Goal: Navigation & Orientation: Find specific page/section

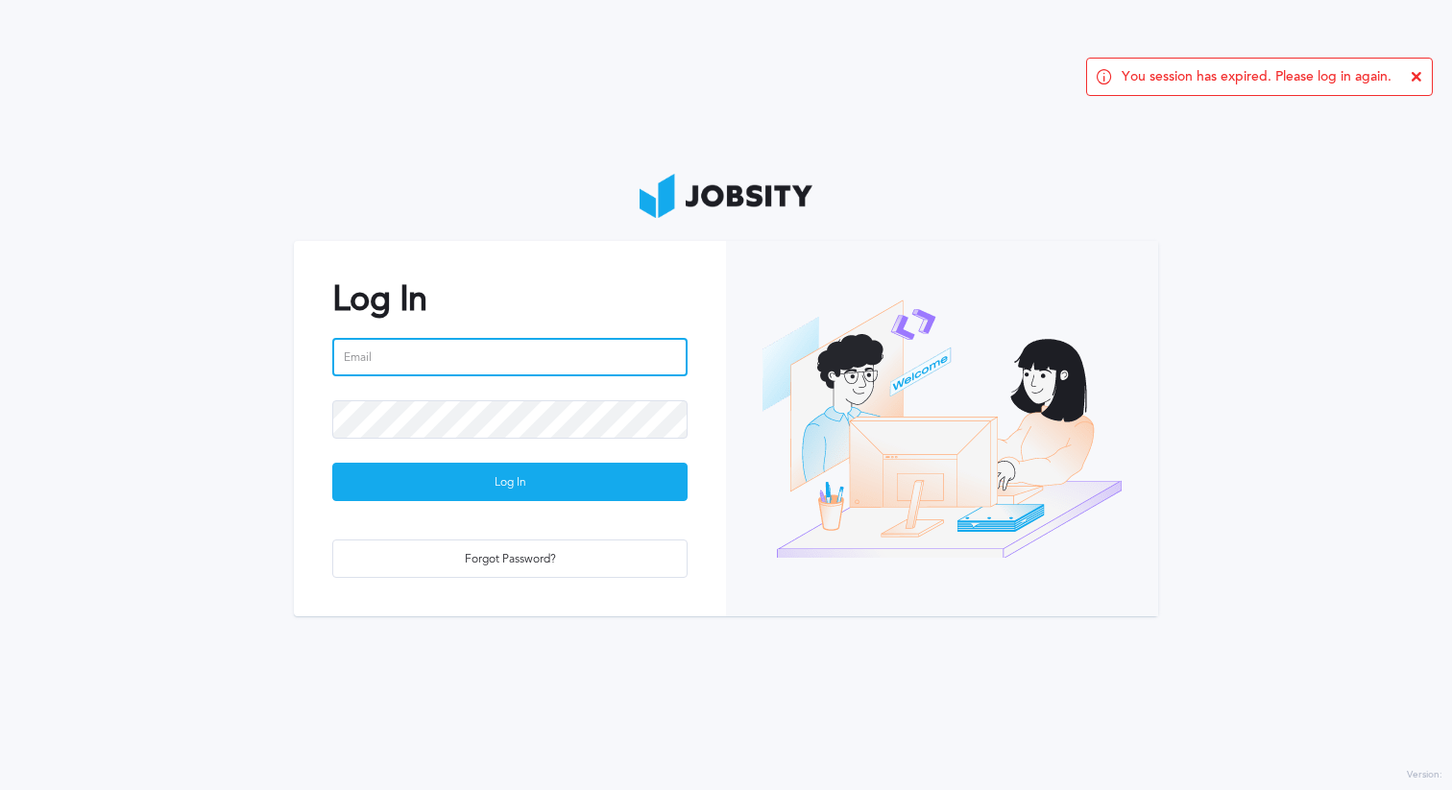
click at [510, 358] on input "email" at bounding box center [509, 357] width 355 height 38
type input "a"
type input "g"
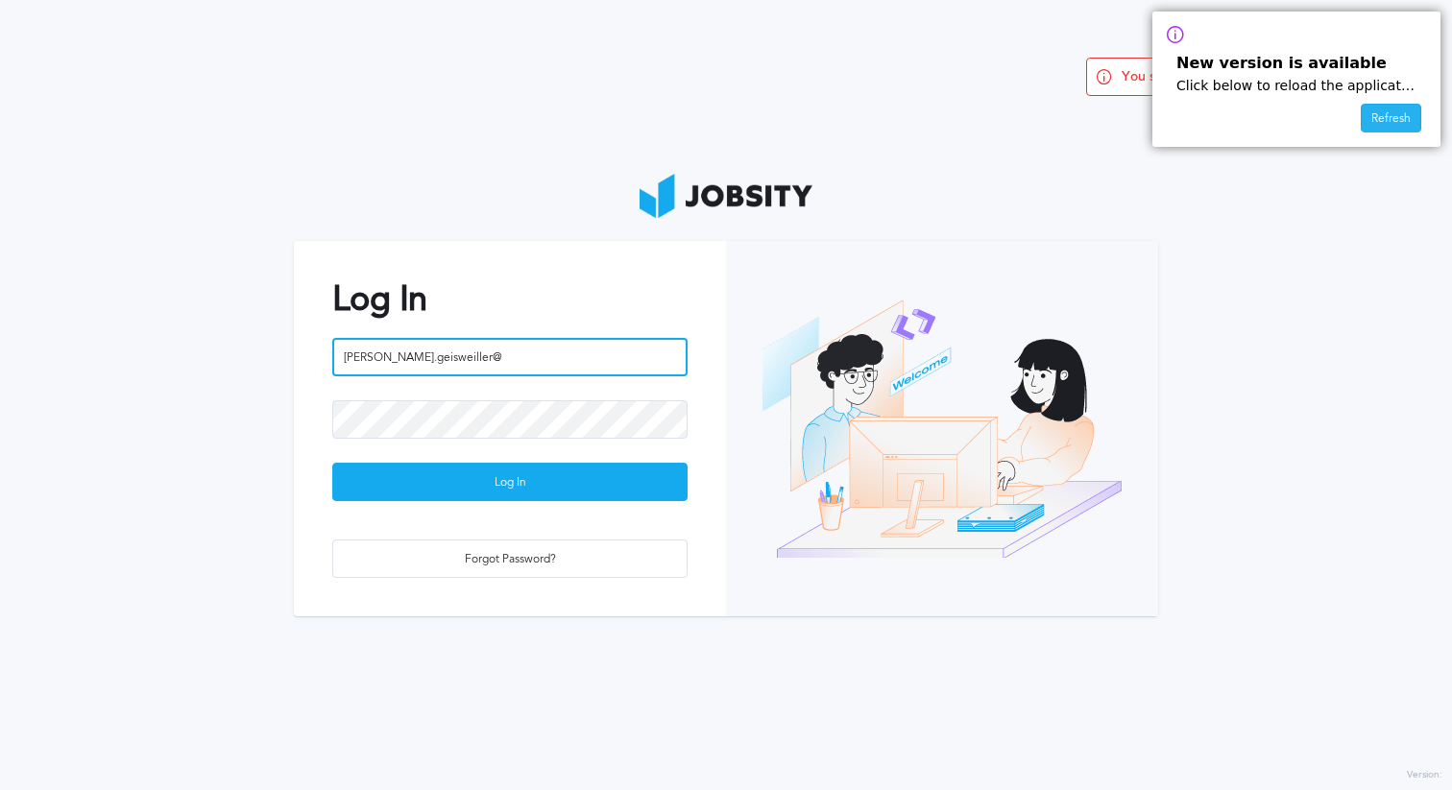
type input "[PERSON_NAME].geisweiller@"
click at [1391, 119] on div "Refresh" at bounding box center [1391, 119] width 59 height 29
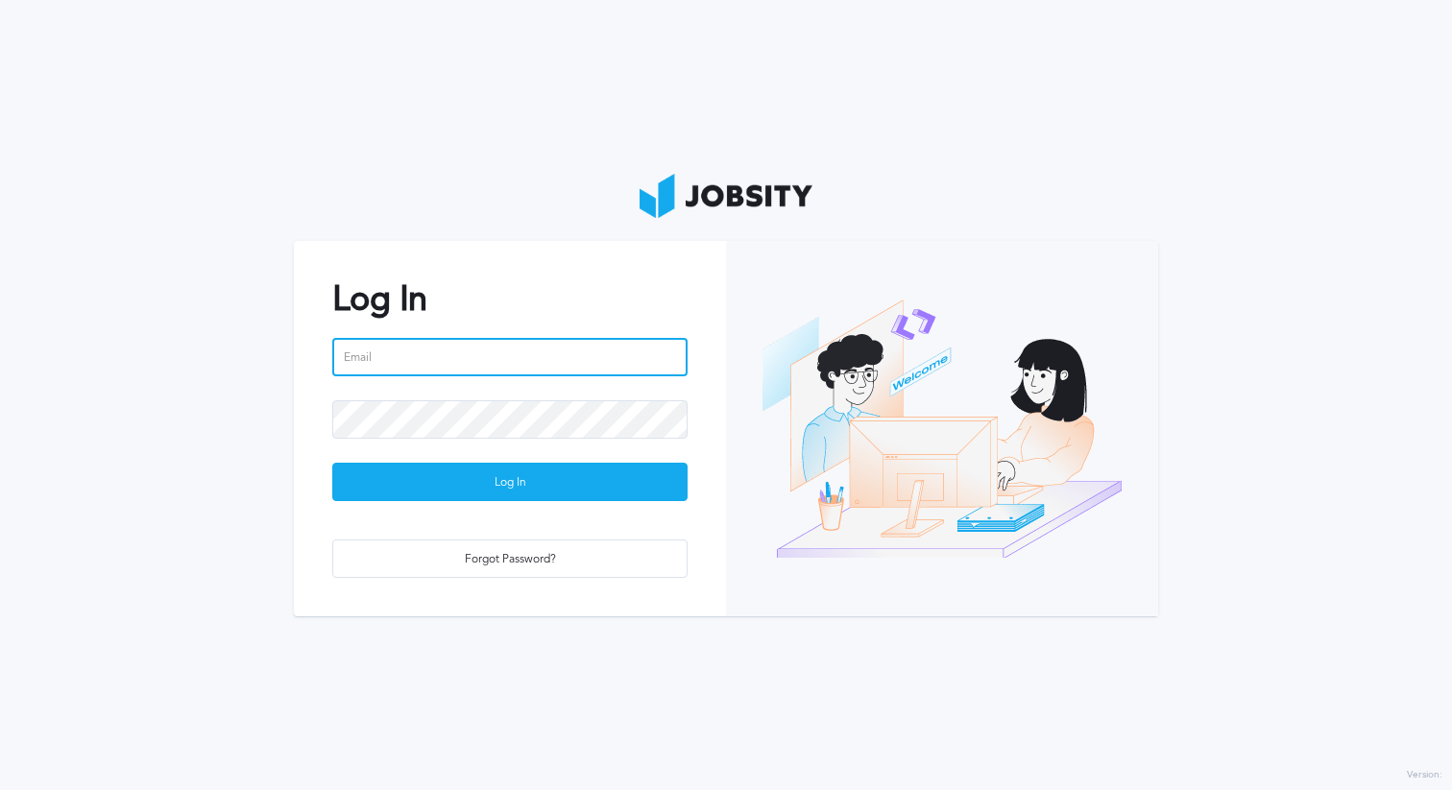
click at [421, 370] on input "email" at bounding box center [509, 357] width 355 height 38
click at [450, 359] on input "arthur.geisweiller@gmail.com" at bounding box center [509, 357] width 355 height 38
type input "arthur.geisweiller@jobsity.com"
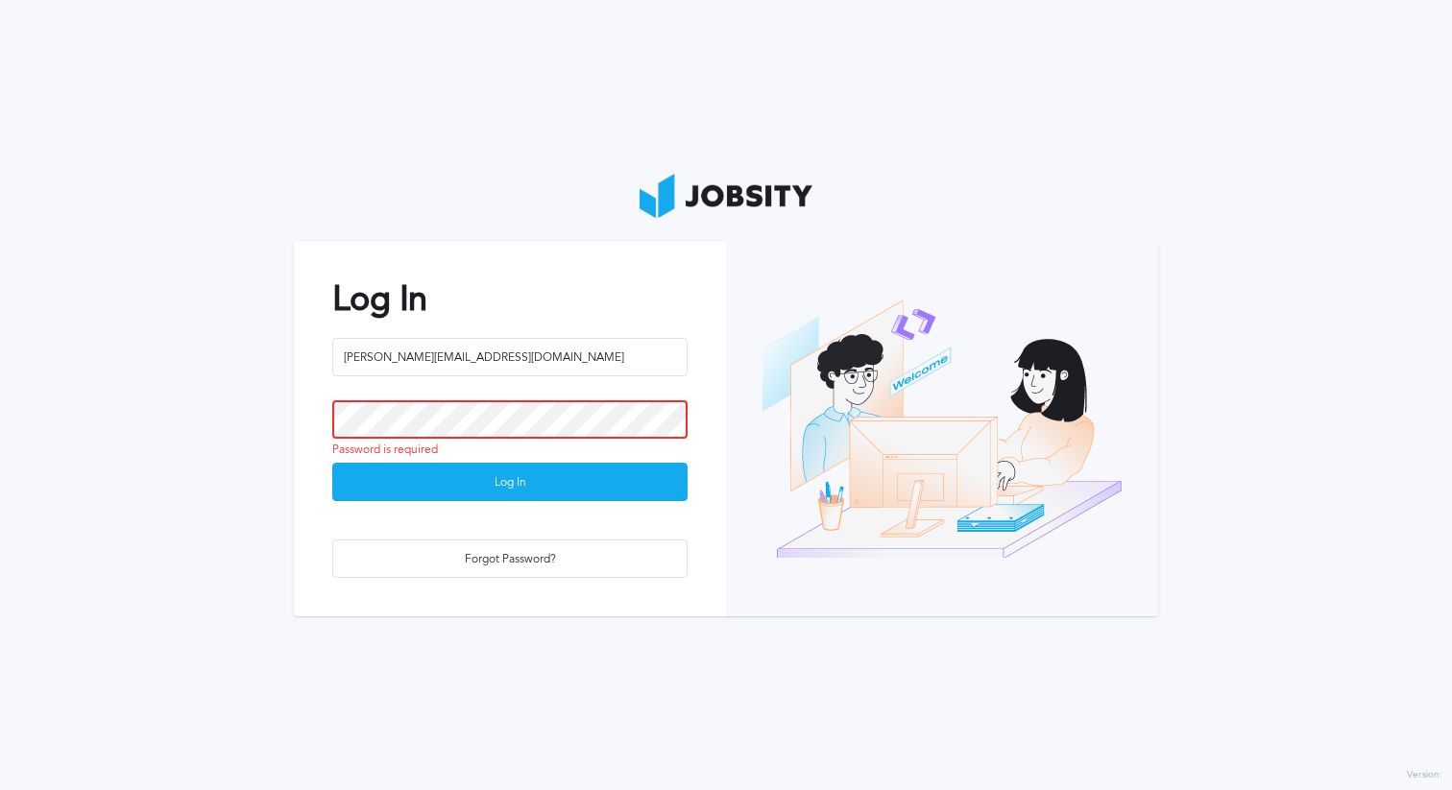
click at [332, 463] on button "Log In" at bounding box center [509, 482] width 355 height 38
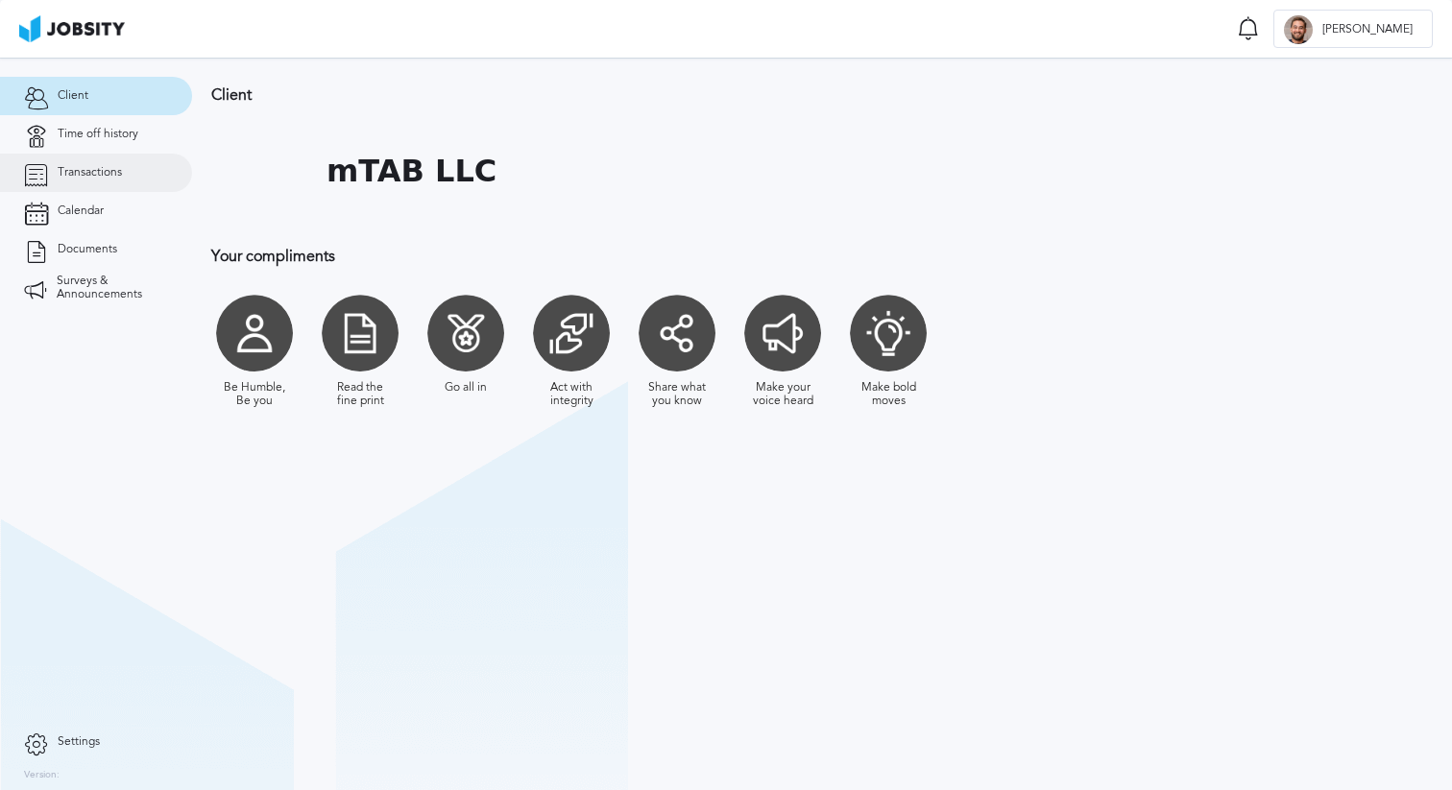
click at [112, 167] on span "Transactions" at bounding box center [90, 172] width 64 height 13
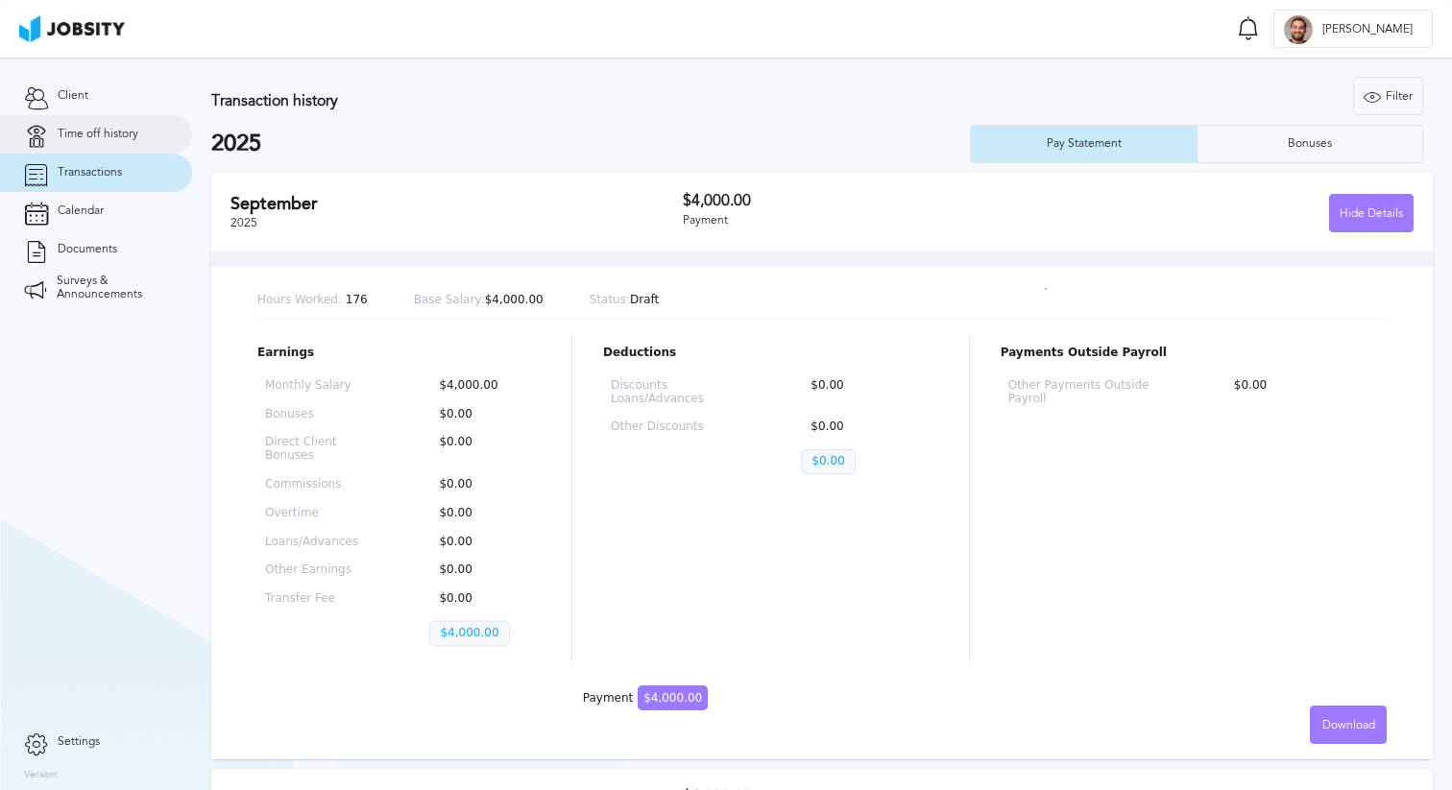
click at [125, 139] on span "Time off history" at bounding box center [98, 134] width 81 height 13
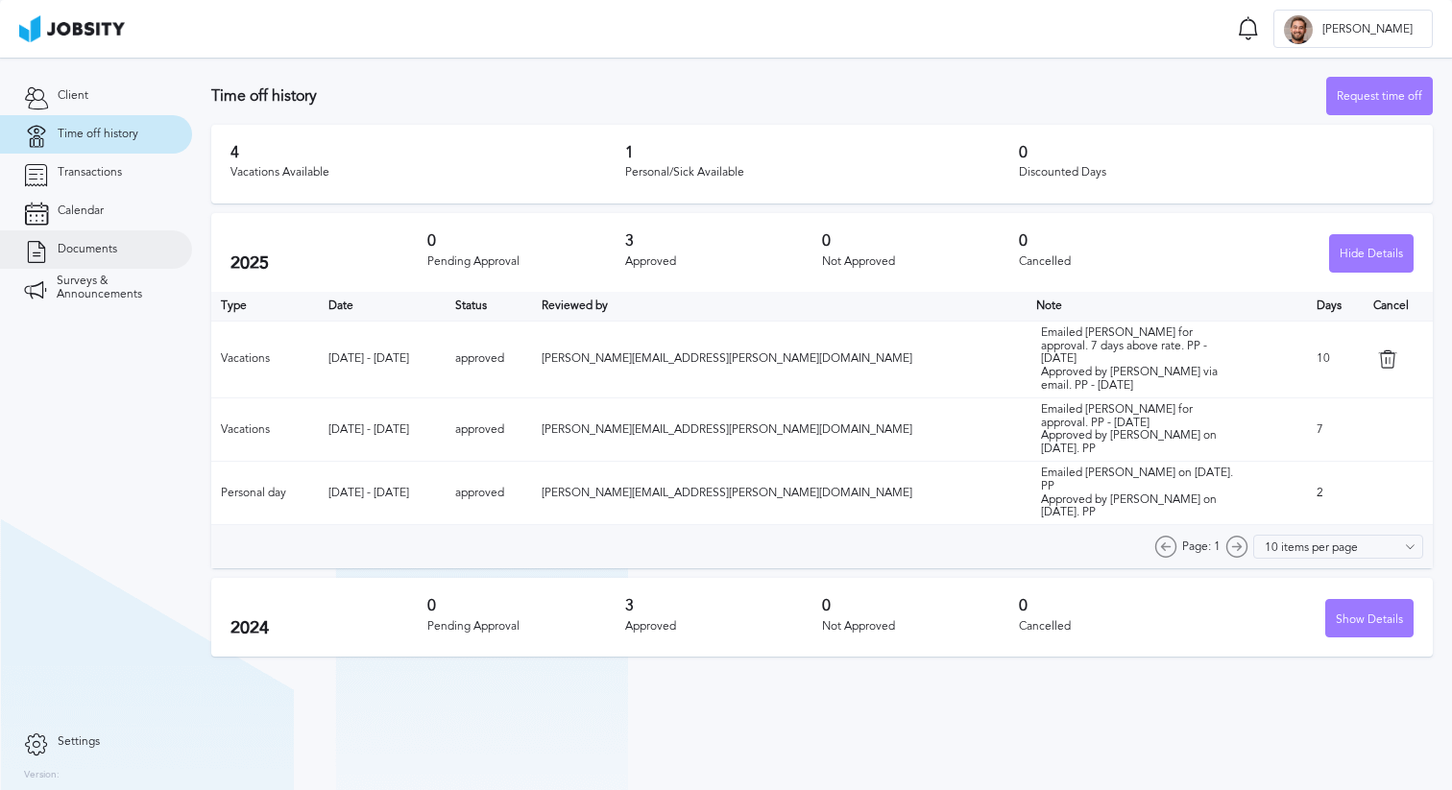
click at [113, 250] on span "Documents" at bounding box center [88, 249] width 60 height 13
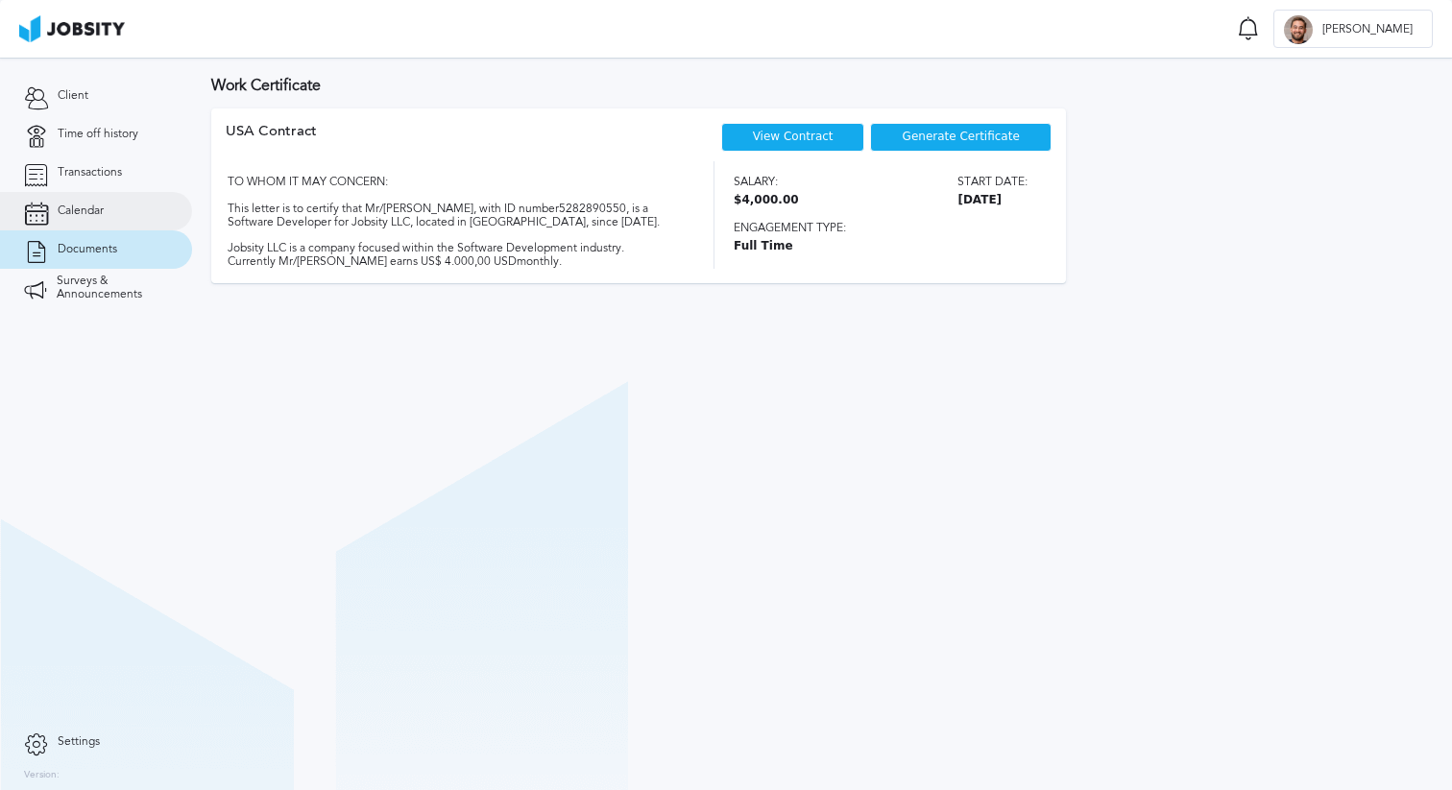
click at [122, 219] on link "Calendar" at bounding box center [96, 211] width 192 height 38
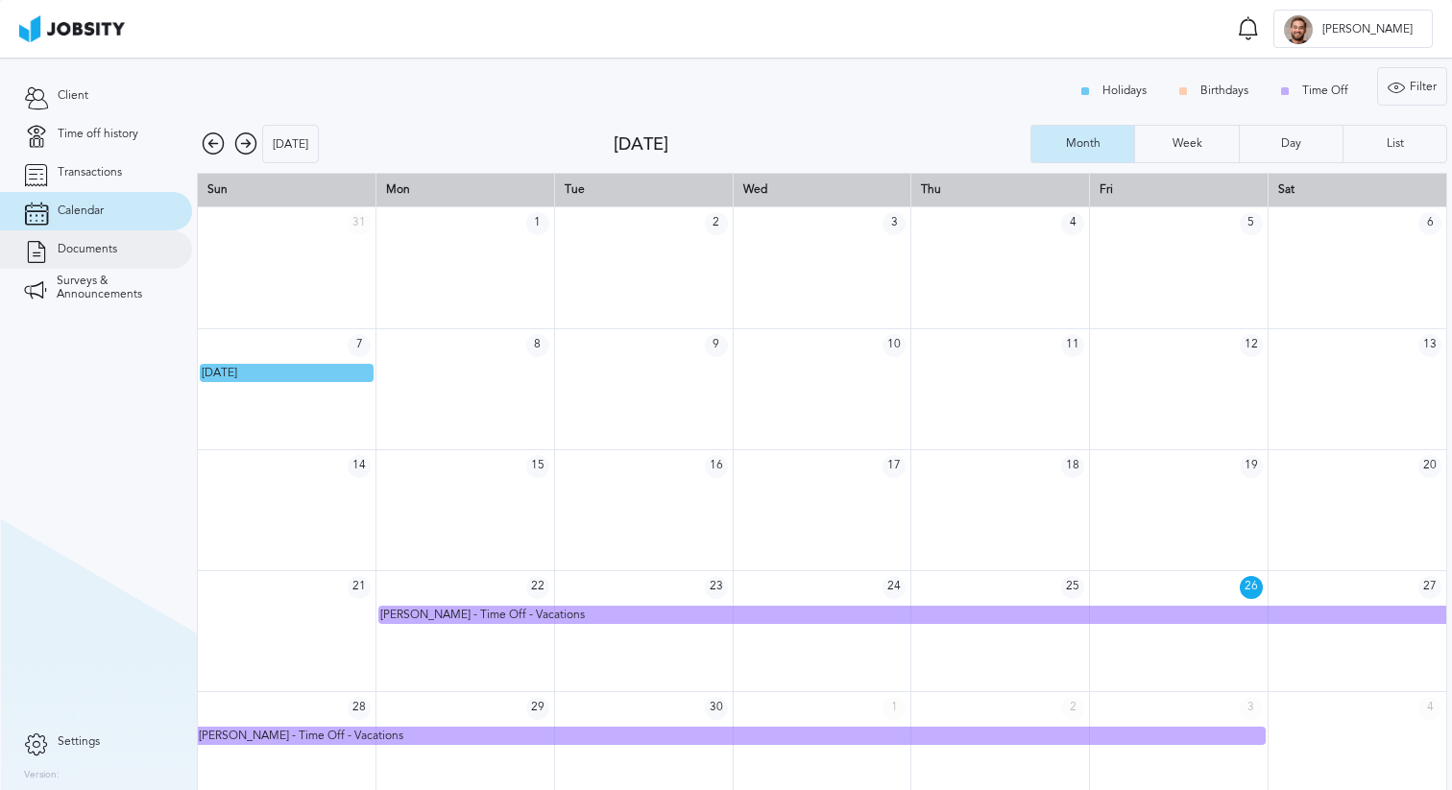
click at [123, 245] on link "Documents" at bounding box center [96, 249] width 192 height 38
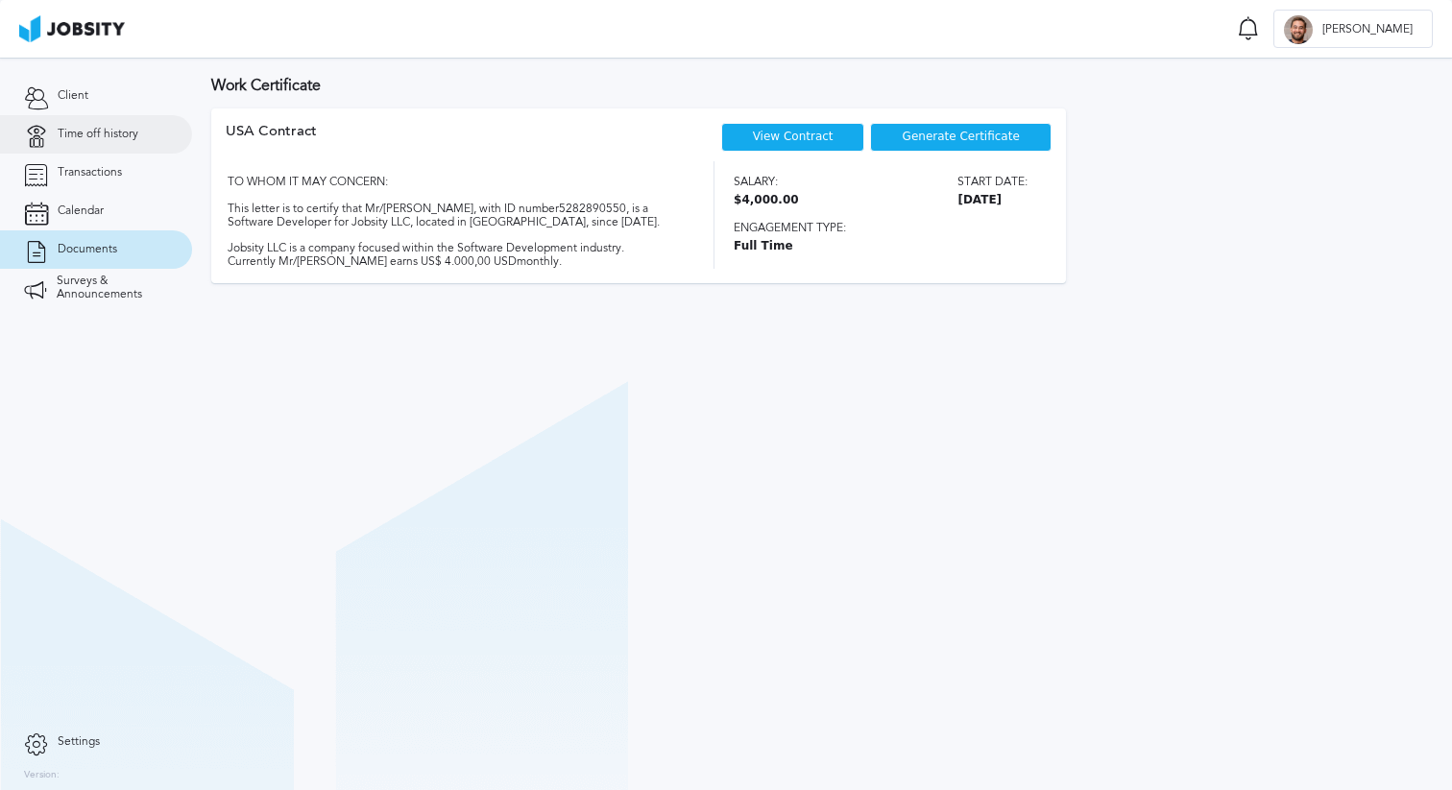
click at [108, 147] on link "Time off history" at bounding box center [96, 134] width 192 height 38
